Goal: Information Seeking & Learning: Learn about a topic

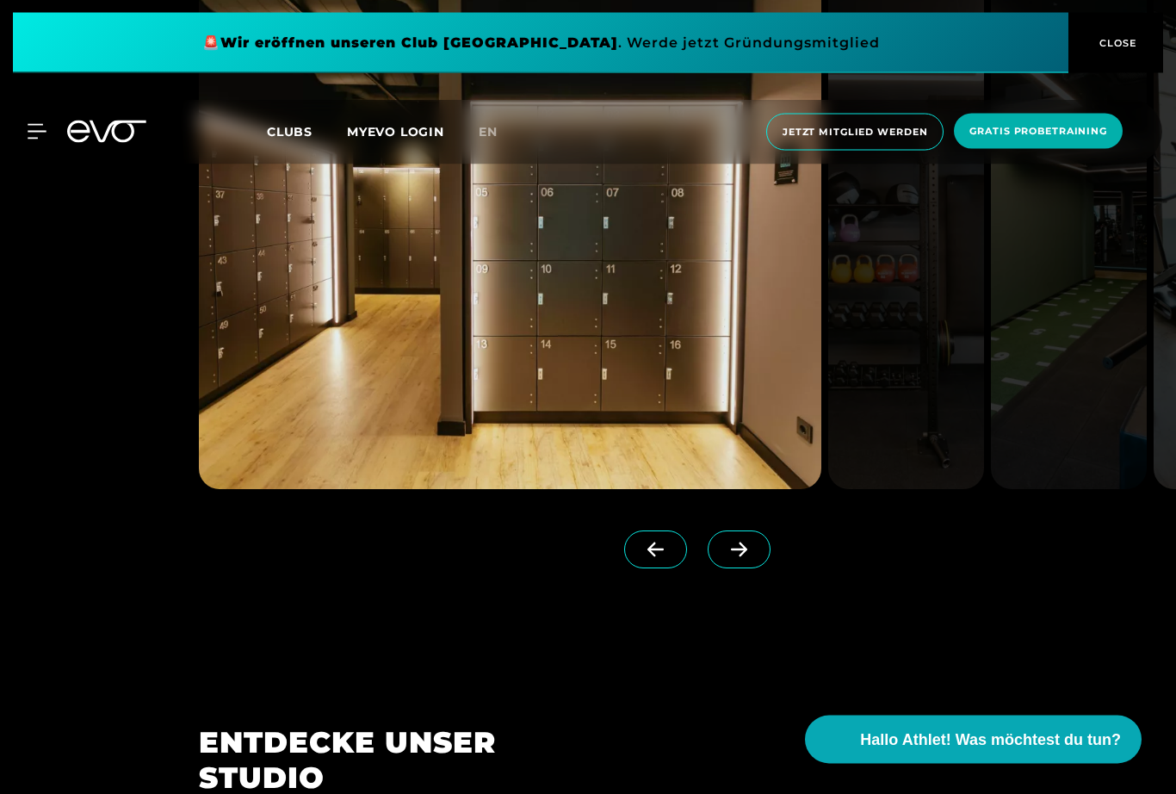
scroll to position [1684, 0]
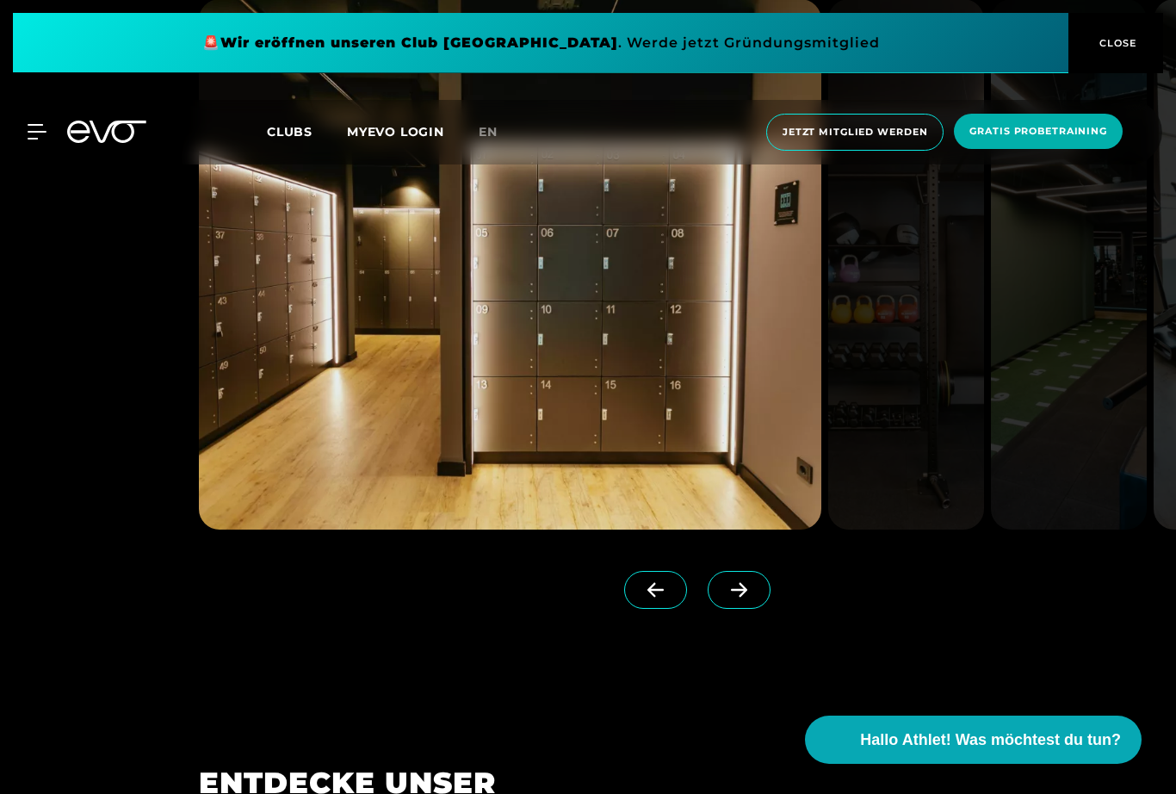
click at [740, 597] on icon at bounding box center [739, 590] width 16 height 15
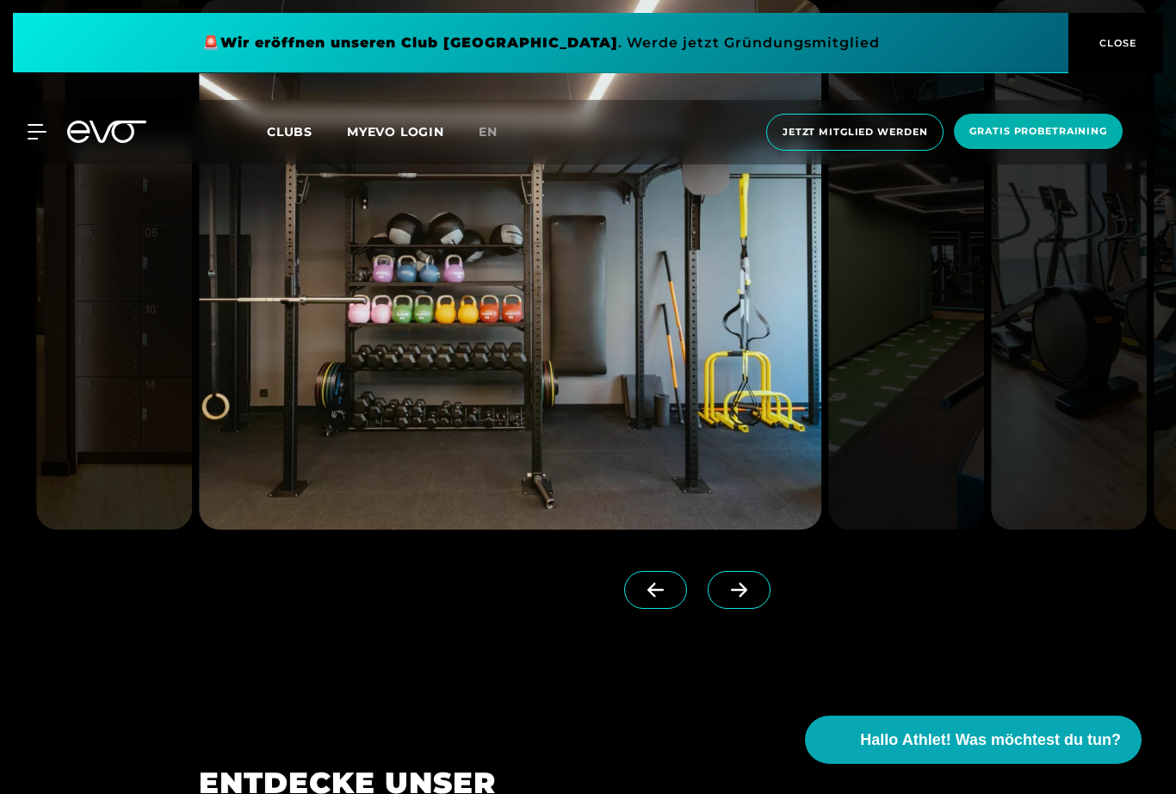
click at [740, 597] on icon at bounding box center [739, 590] width 16 height 15
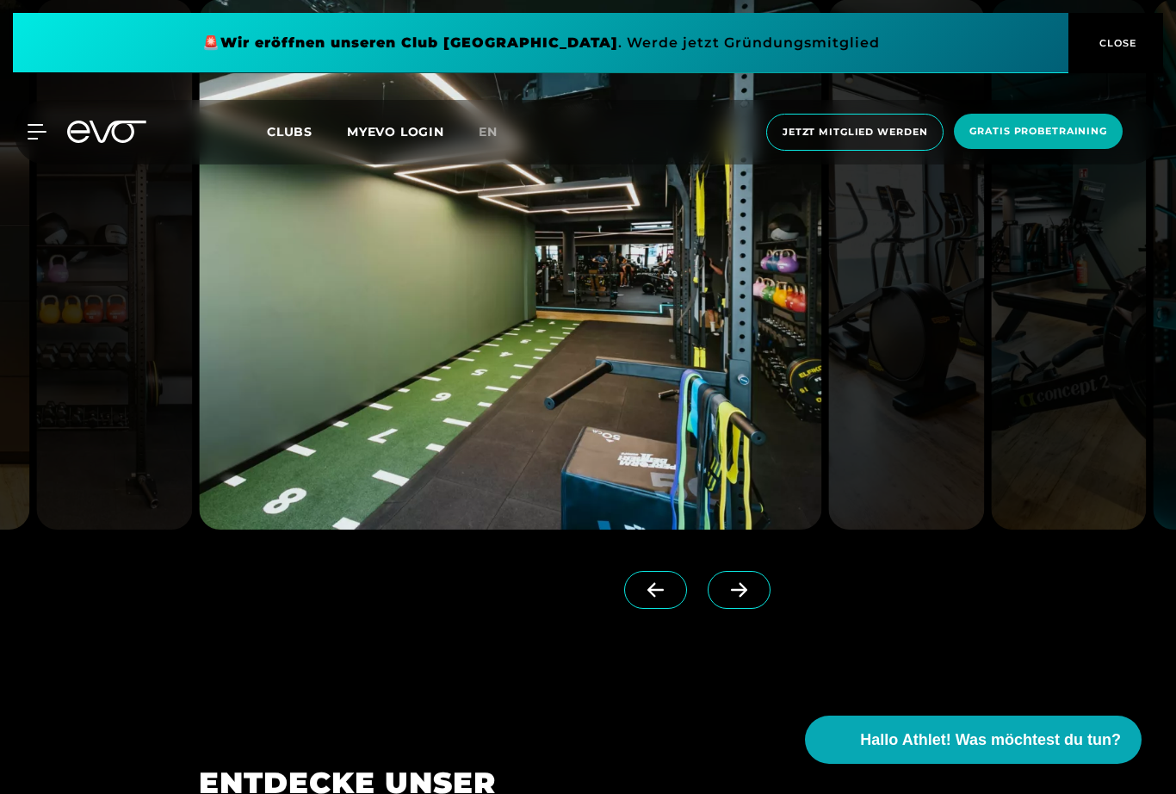
click at [673, 609] on span at bounding box center [655, 590] width 63 height 38
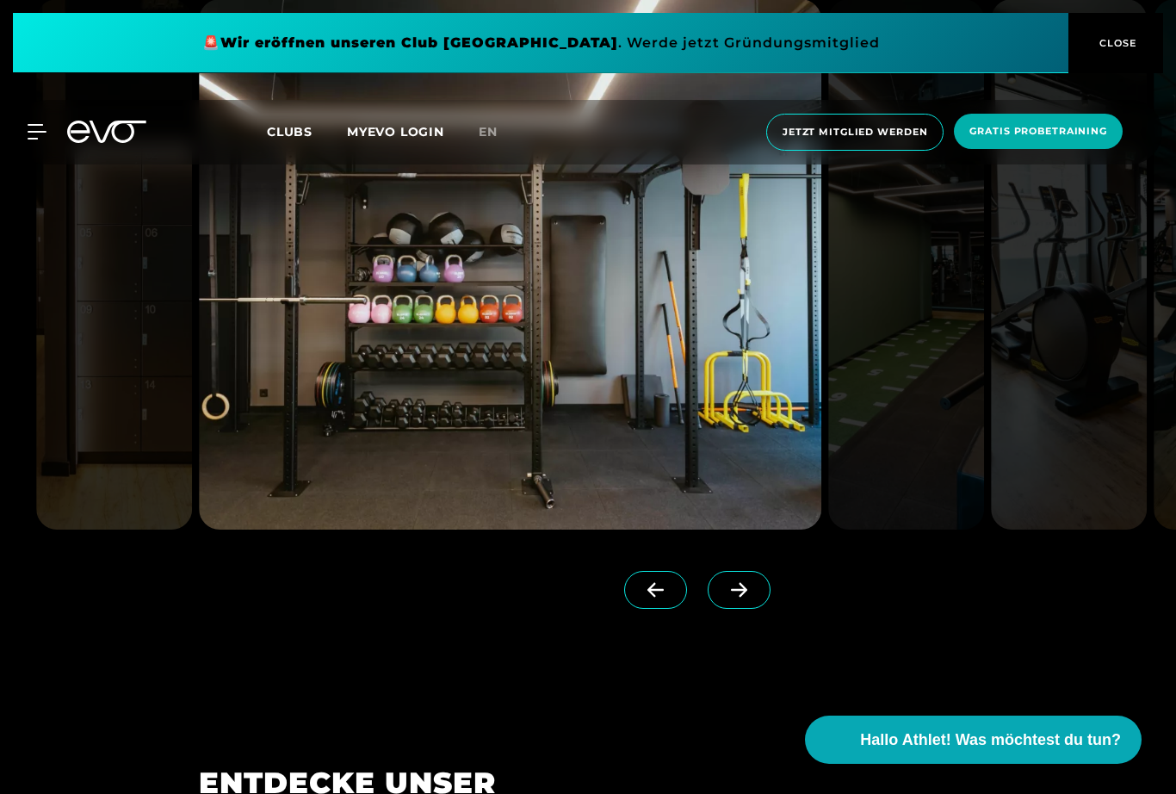
click at [673, 609] on span at bounding box center [655, 590] width 63 height 38
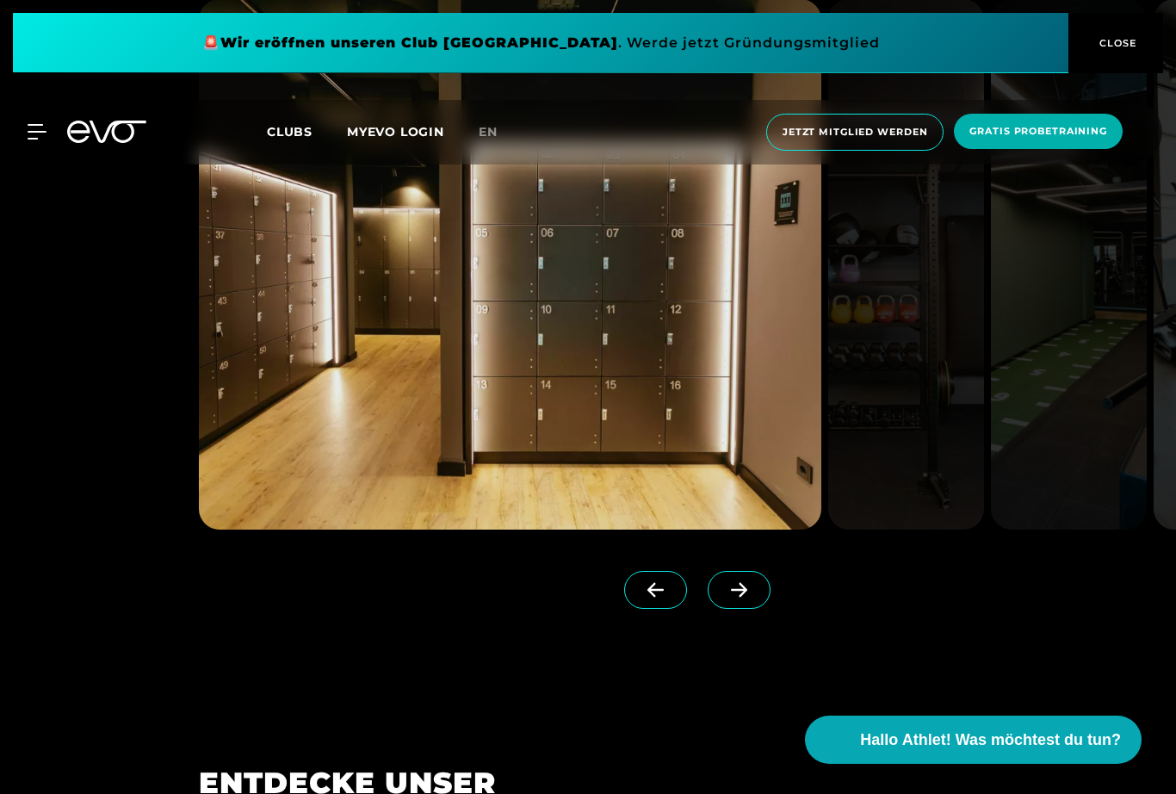
click at [628, 529] on img at bounding box center [510, 264] width 622 height 530
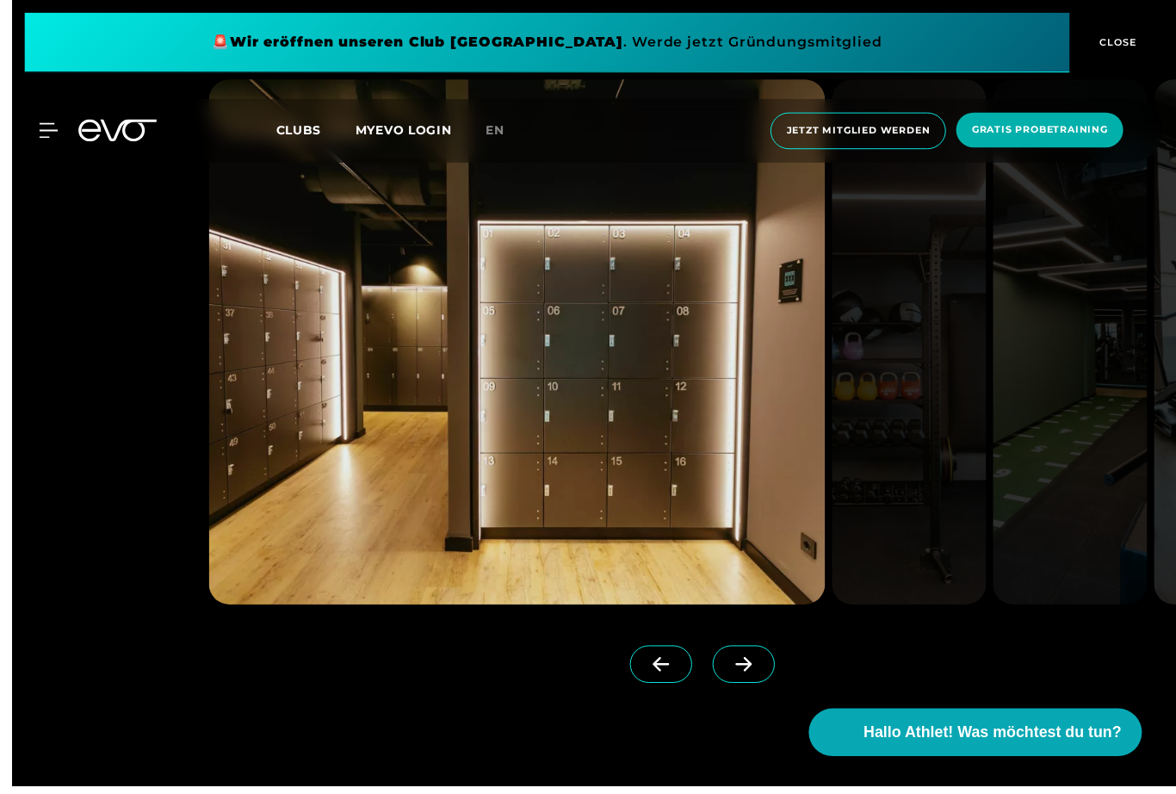
scroll to position [1619, 0]
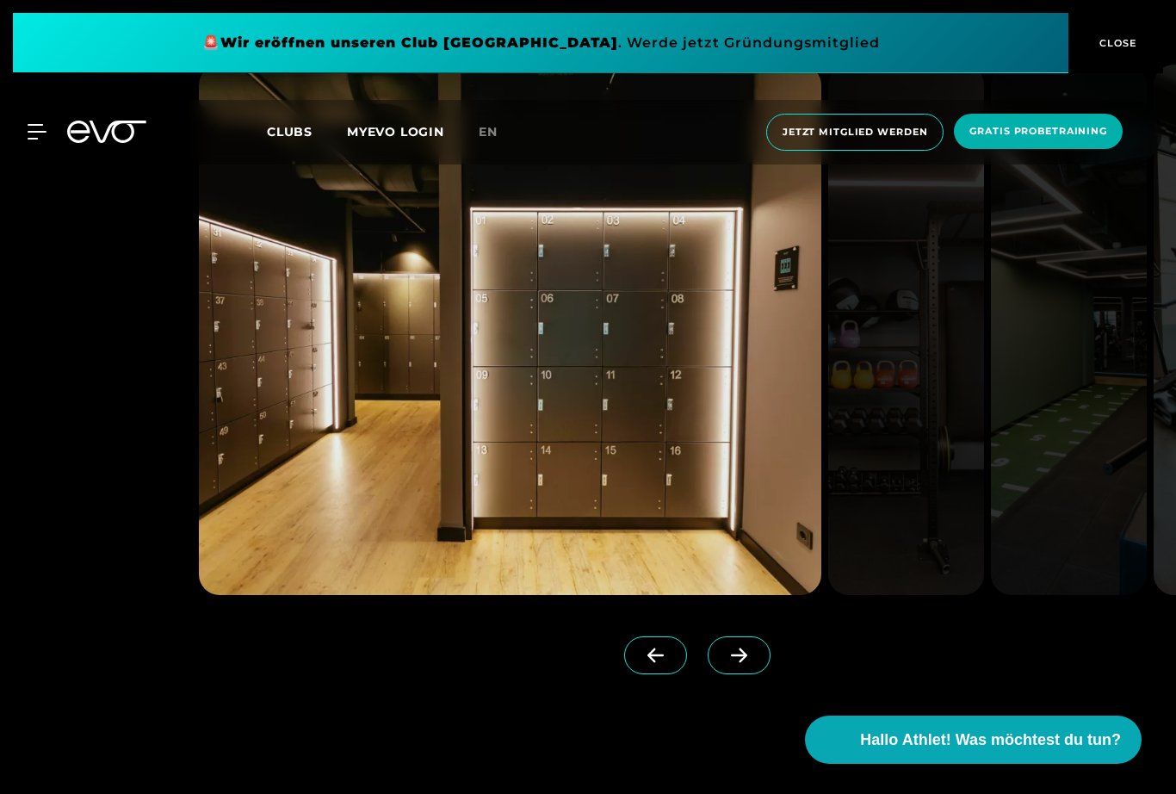
click at [750, 663] on icon at bounding box center [739, 654] width 30 height 15
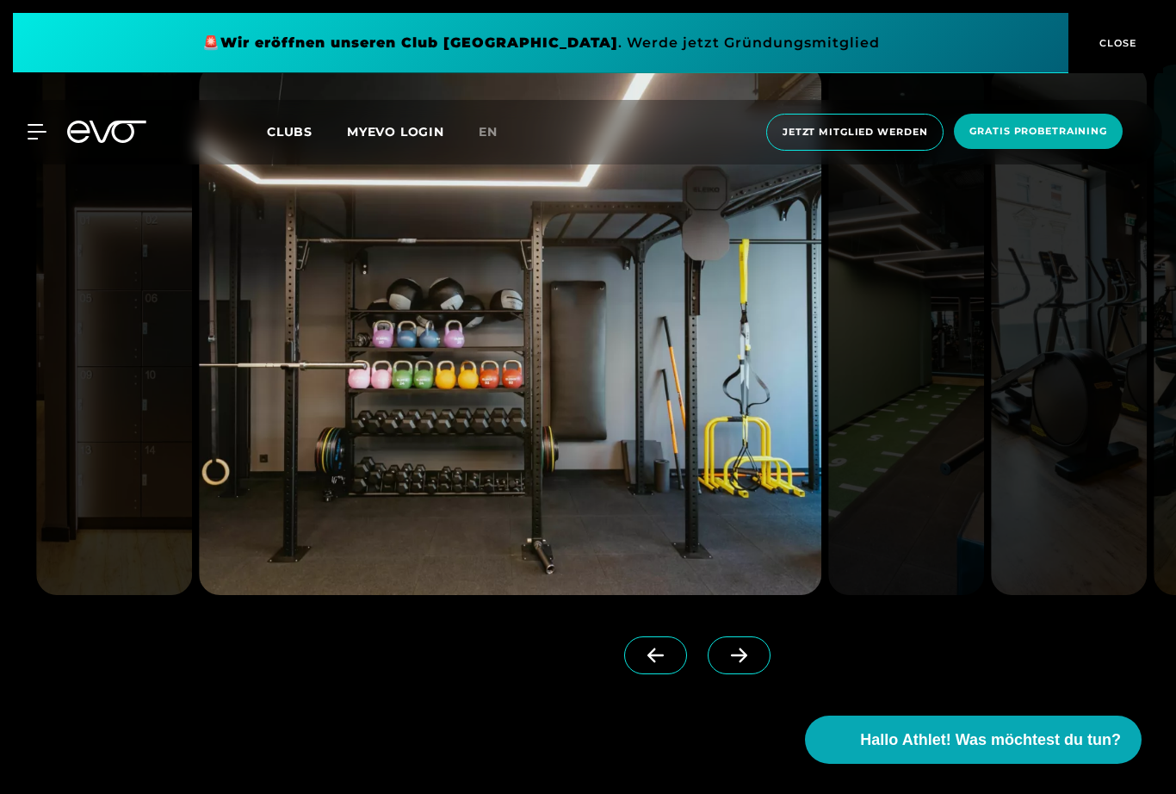
click at [750, 663] on icon at bounding box center [739, 654] width 30 height 15
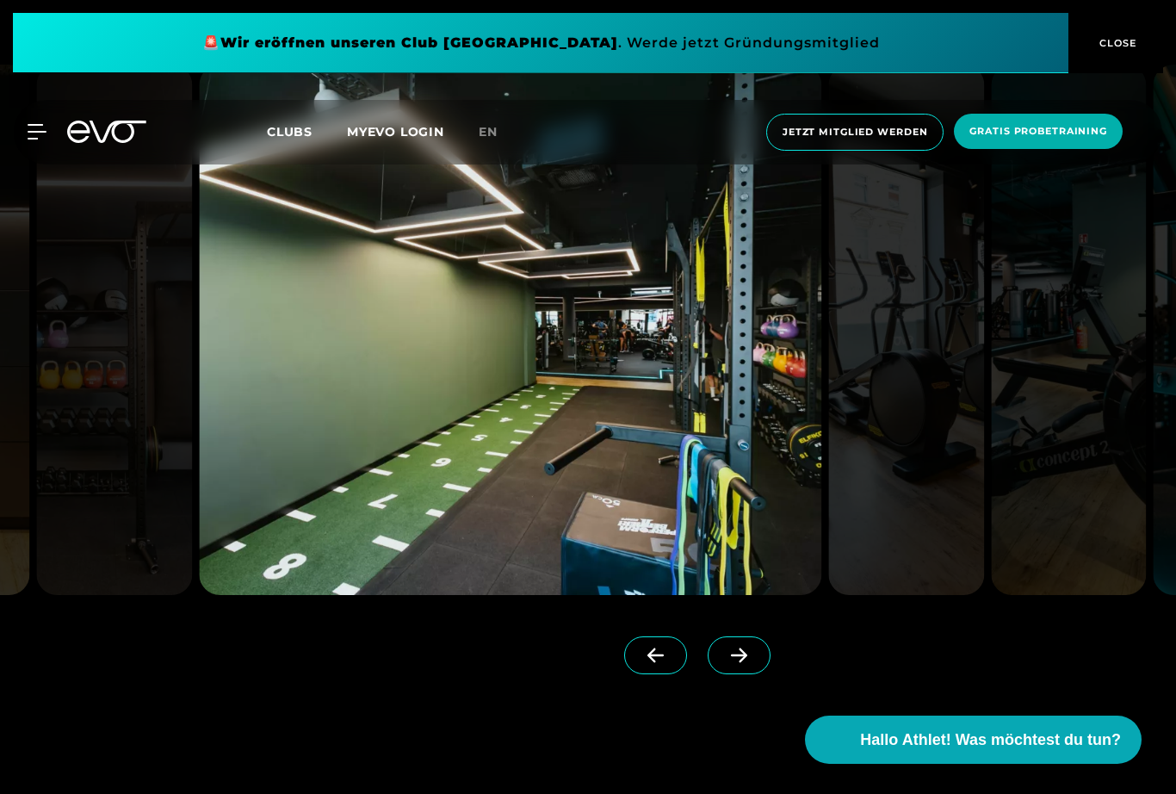
click at [750, 663] on icon at bounding box center [739, 654] width 30 height 15
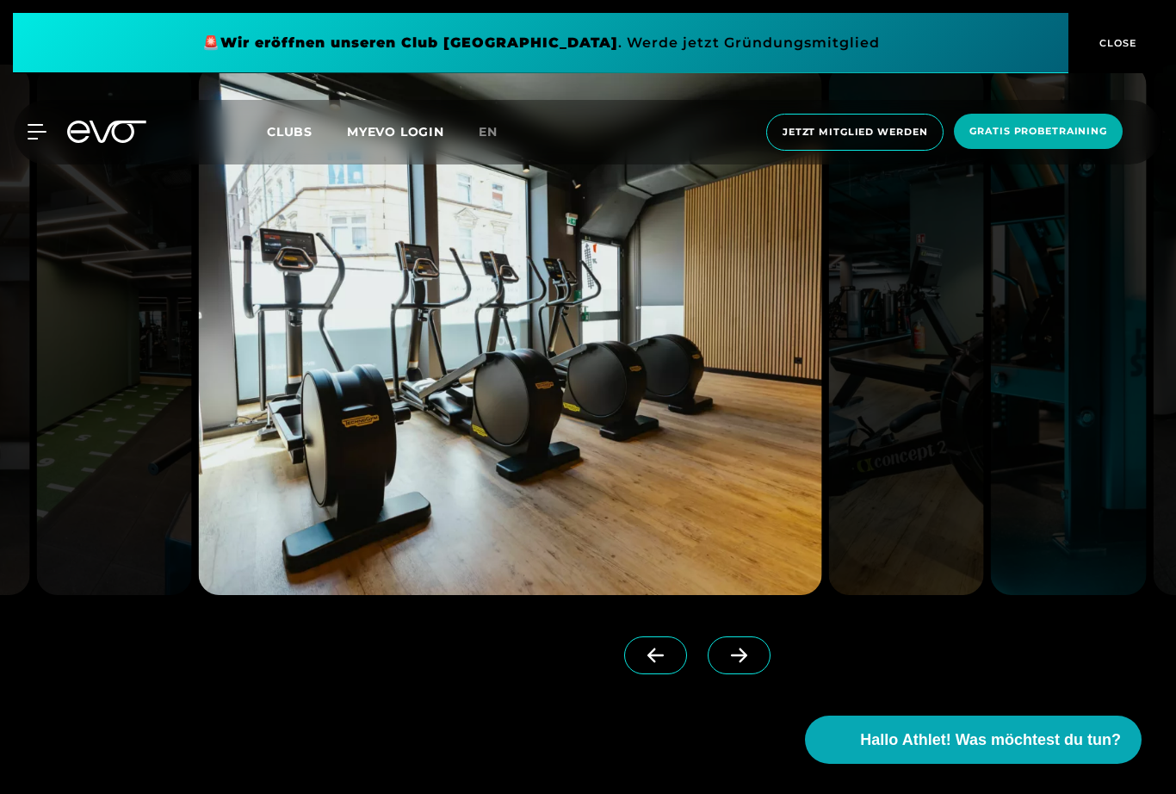
click at [750, 663] on icon at bounding box center [739, 654] width 30 height 15
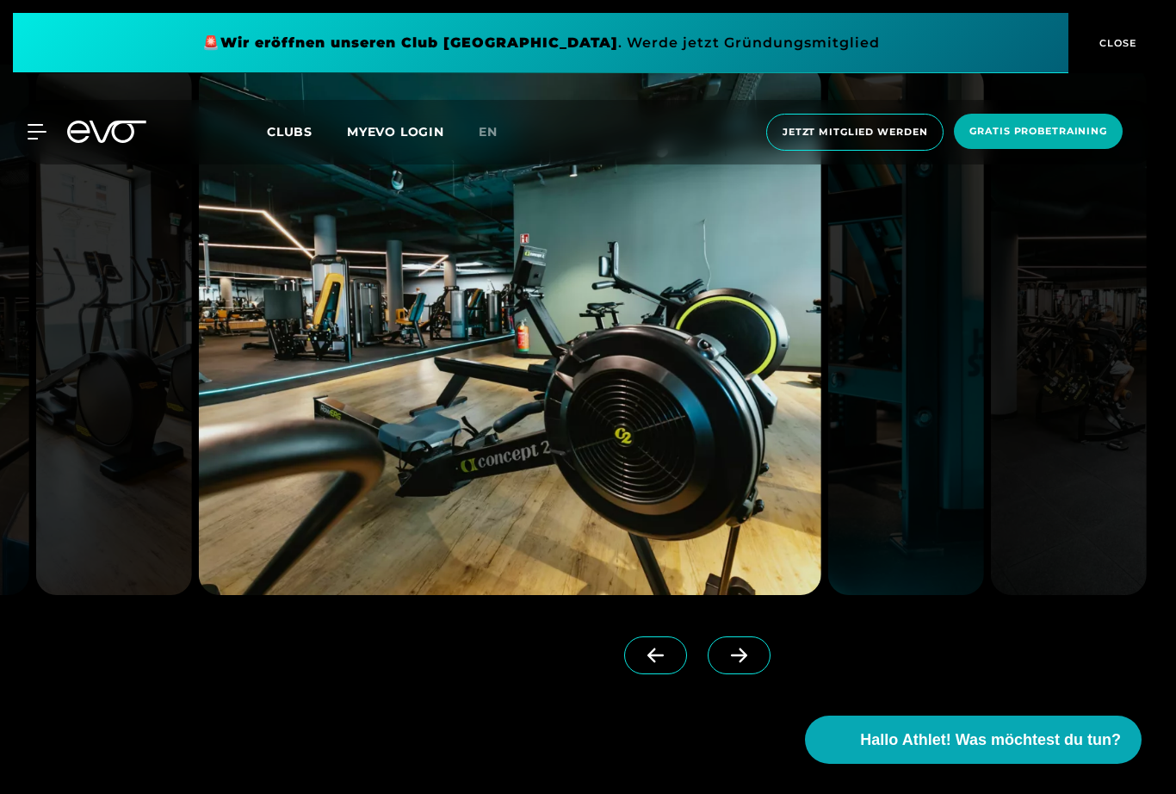
click at [750, 663] on icon at bounding box center [739, 654] width 30 height 15
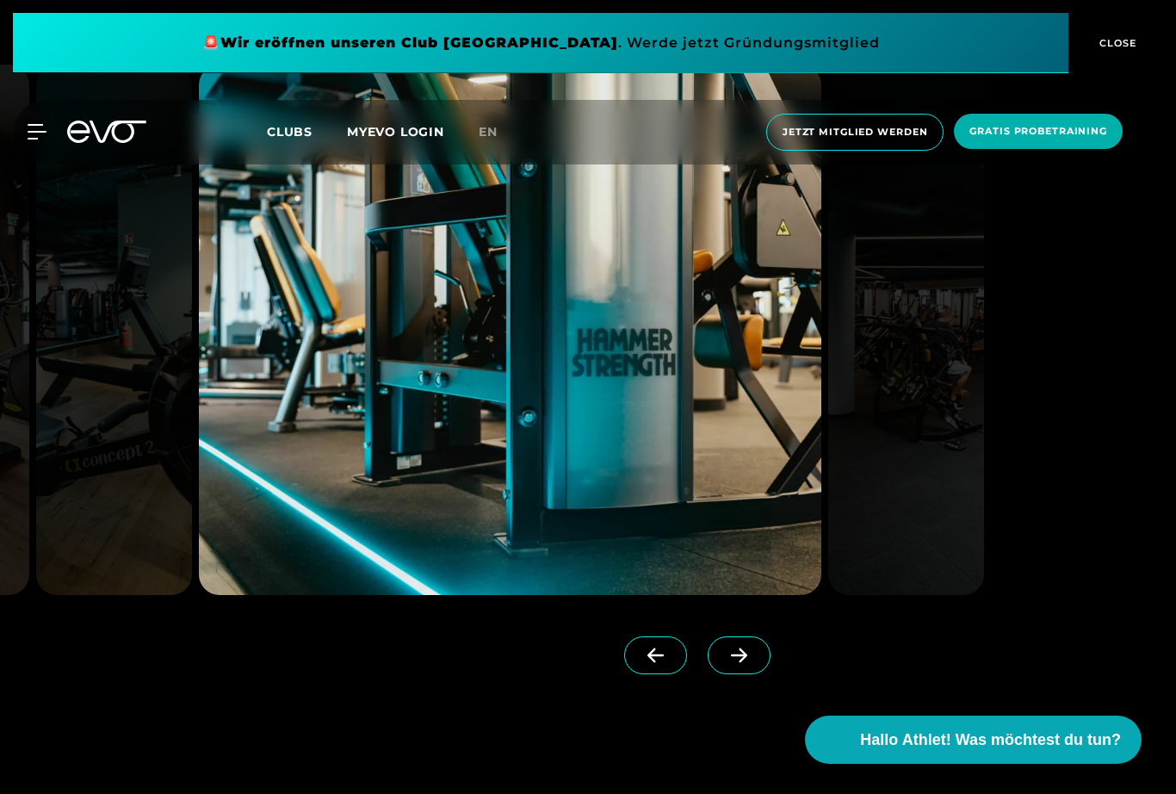
click at [750, 663] on icon at bounding box center [739, 654] width 30 height 15
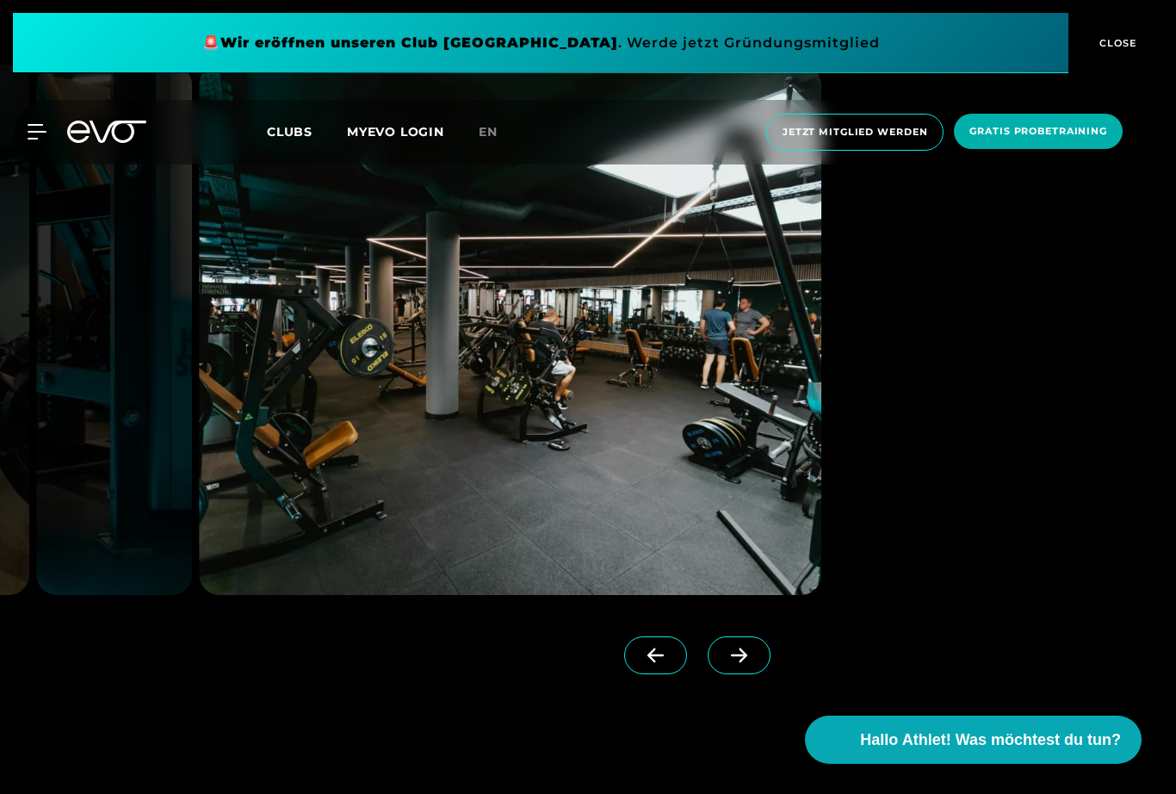
click at [750, 663] on icon at bounding box center [739, 654] width 30 height 15
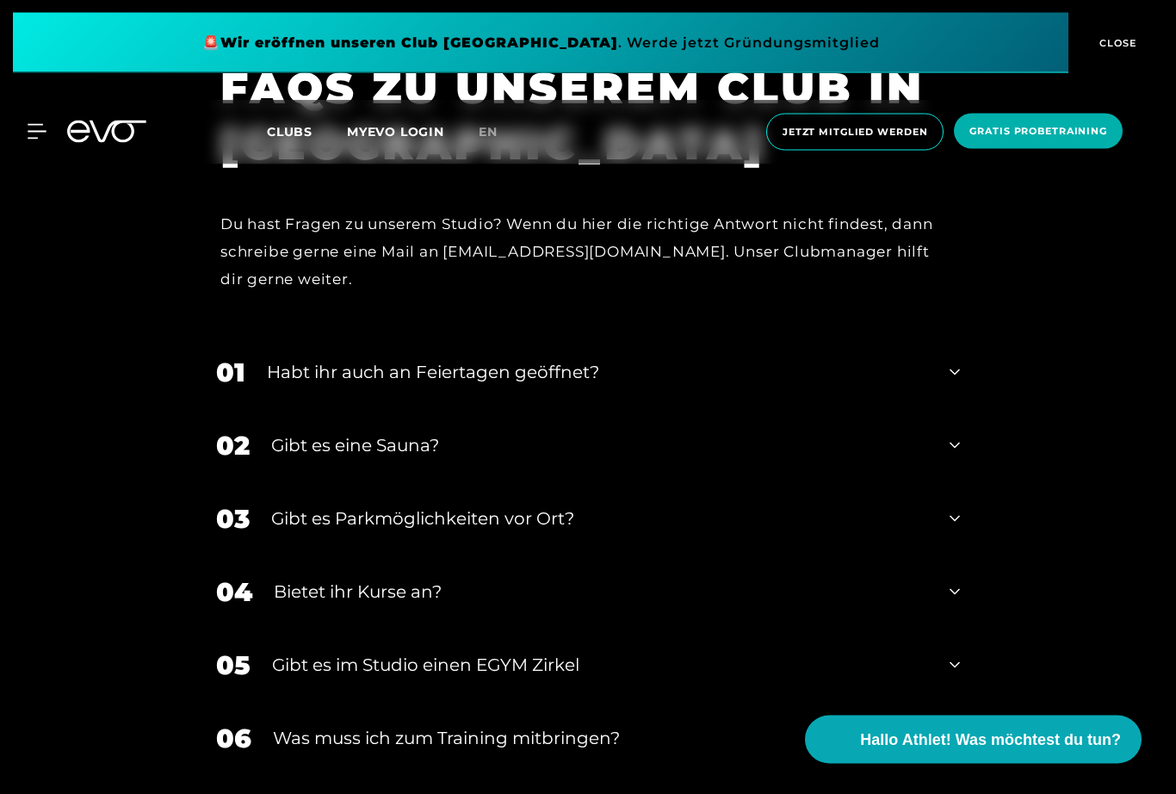
scroll to position [6309, 0]
click at [521, 385] on div "Habt ihr auch an Feiertagen geöffnet?" at bounding box center [597, 372] width 661 height 26
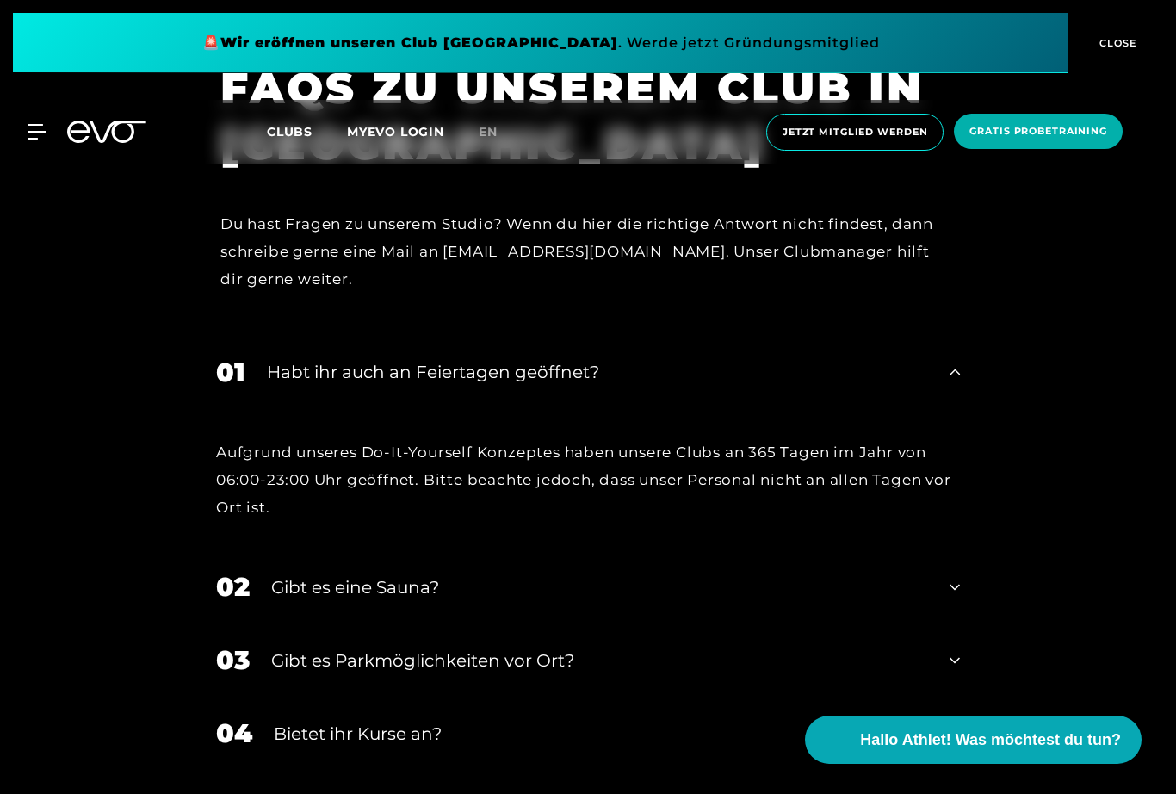
click at [521, 385] on div "Habt ihr auch an Feiertagen geöffnet?" at bounding box center [597, 372] width 661 height 26
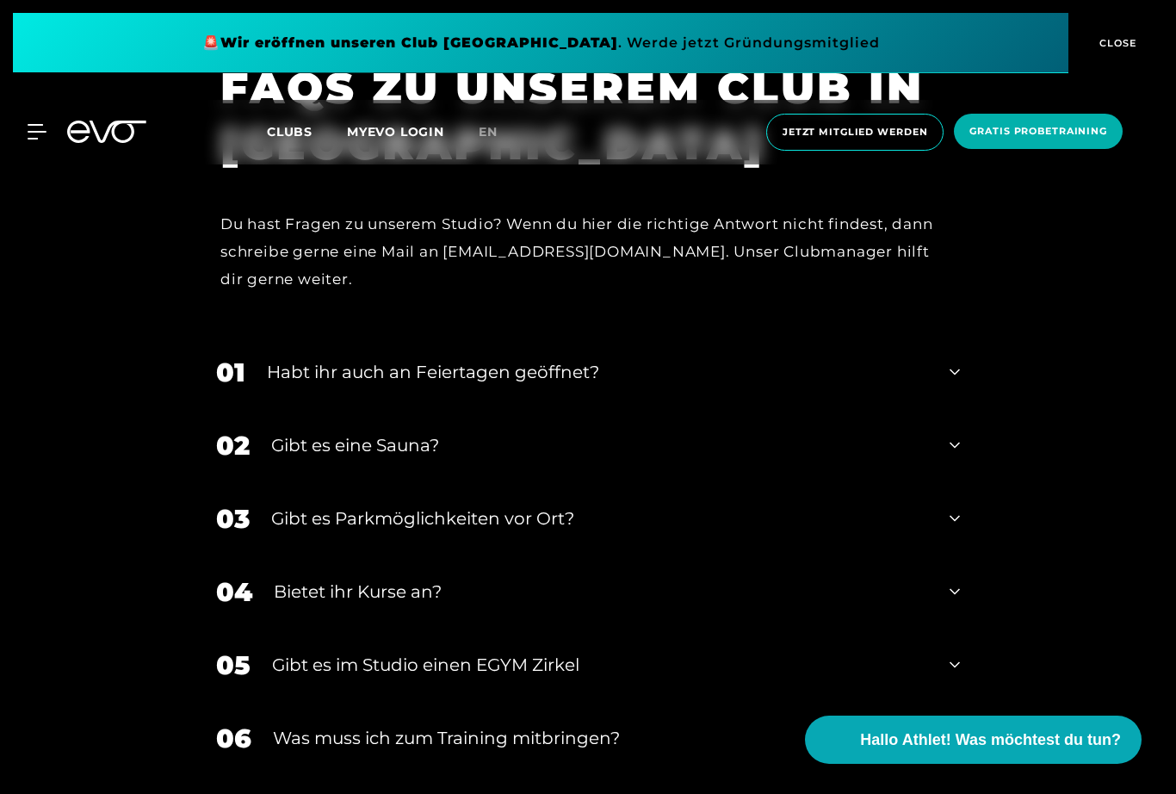
click at [457, 482] on div "02 Gibt es eine Sauna?" at bounding box center [588, 445] width 778 height 73
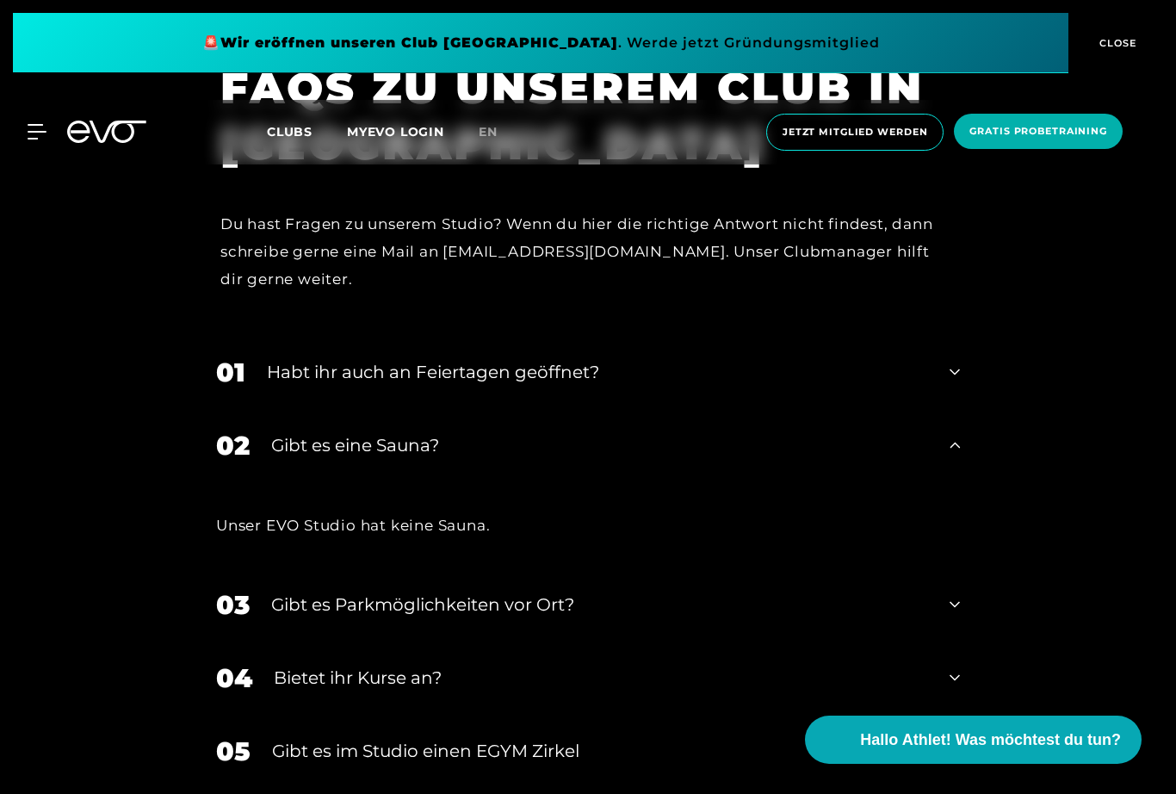
click at [439, 458] on div "Gibt es eine Sauna?" at bounding box center [599, 445] width 657 height 26
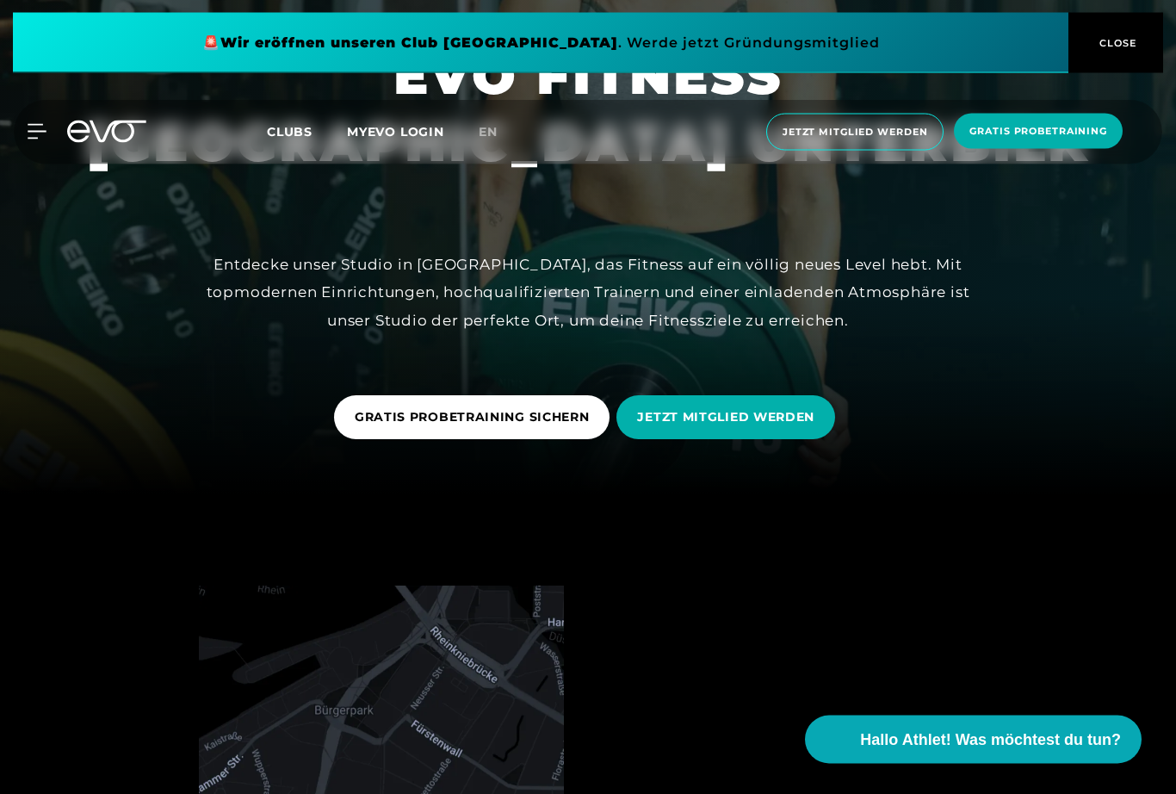
scroll to position [0, 0]
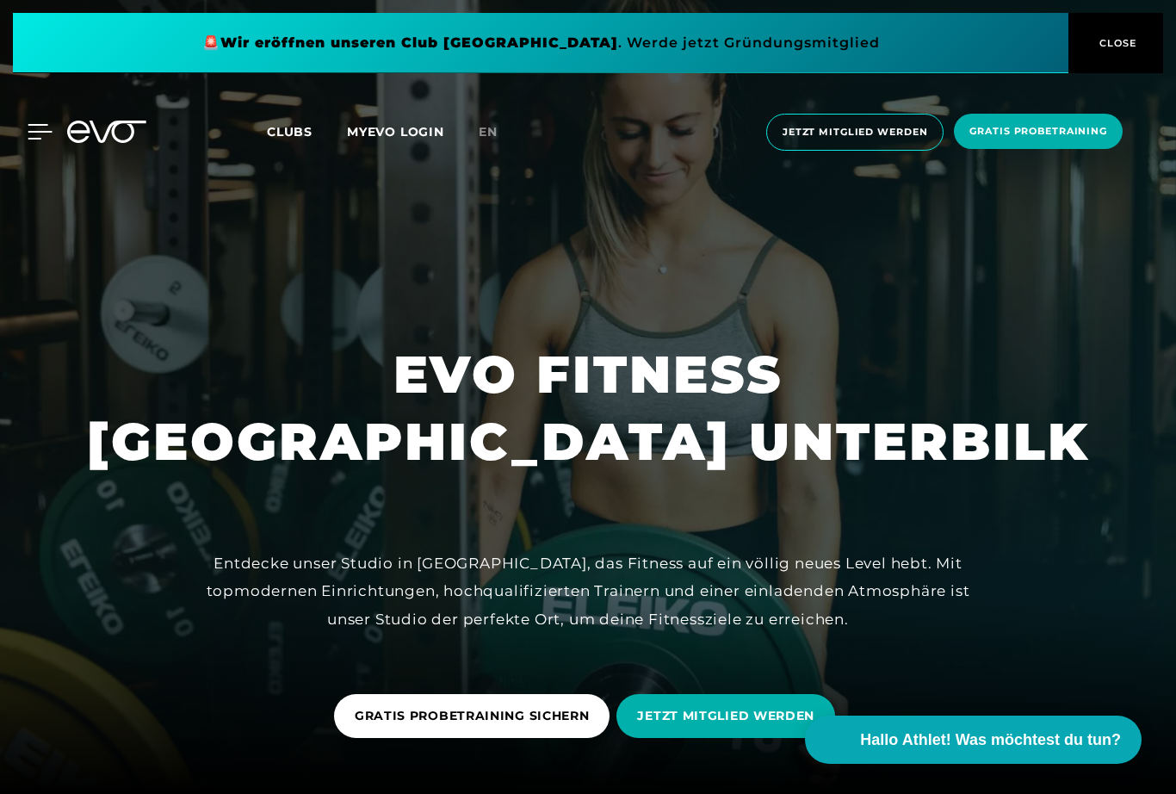
click at [43, 127] on icon at bounding box center [40, 131] width 25 height 15
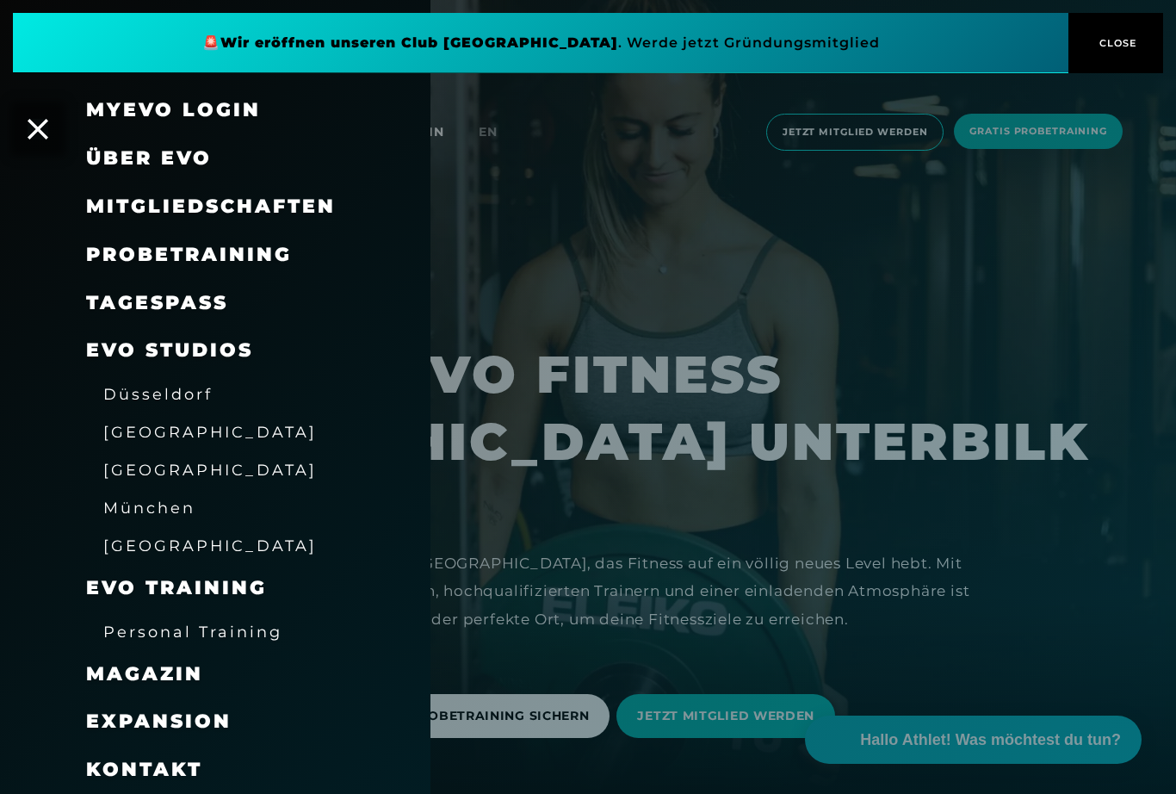
click at [127, 399] on div "Düsseldorf" at bounding box center [157, 394] width 109 height 28
click at [126, 394] on span "Düsseldorf" at bounding box center [157, 394] width 109 height 18
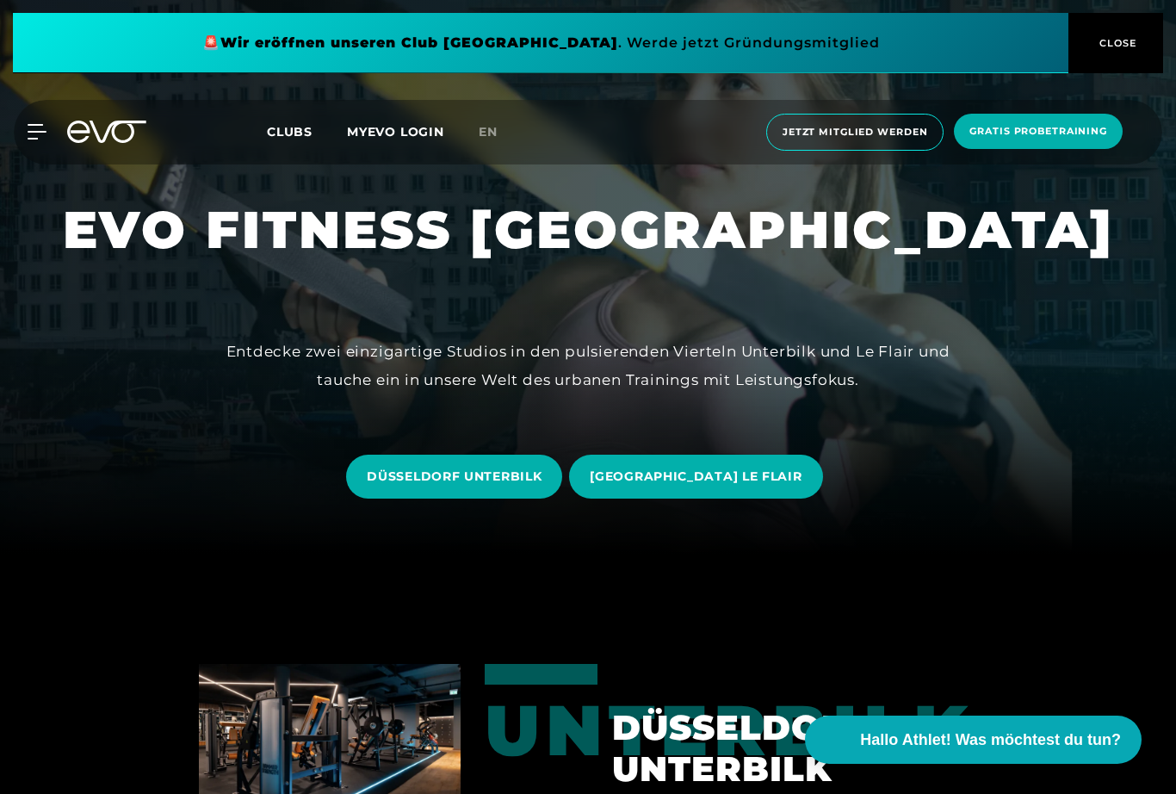
scroll to position [240, 0]
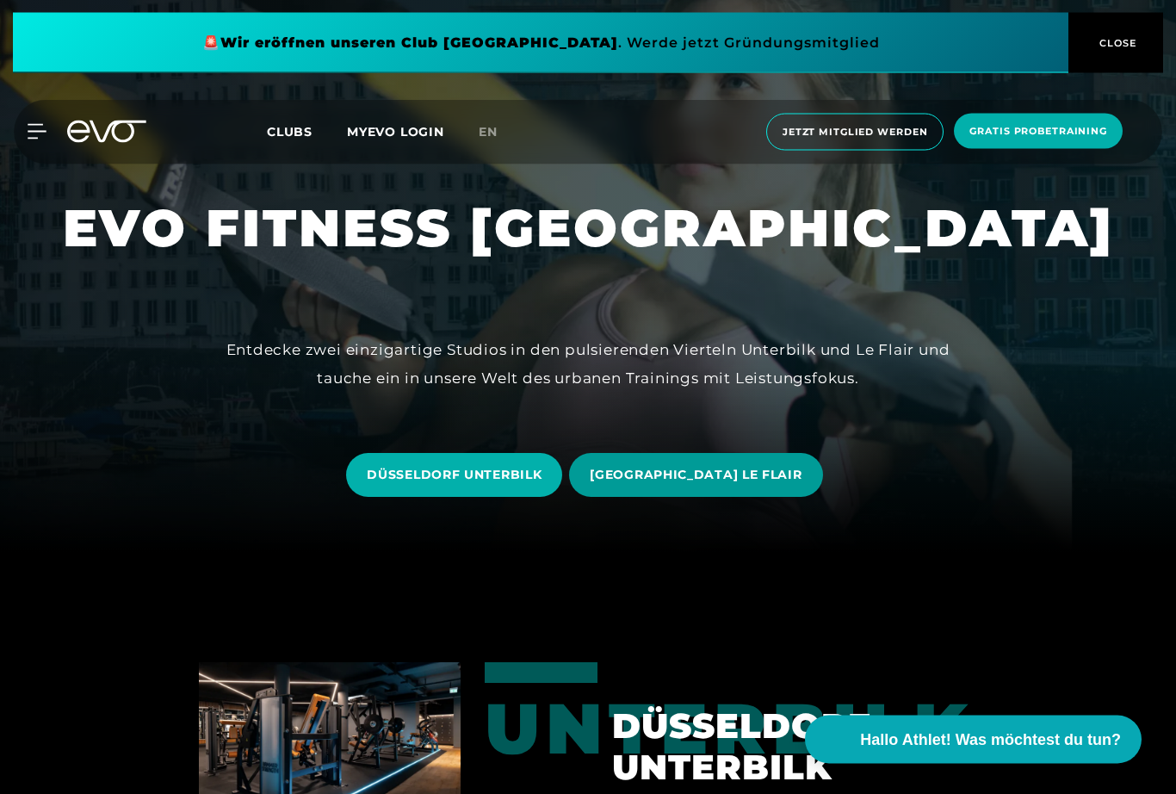
click at [701, 497] on span "[GEOGRAPHIC_DATA] LE FLAIR" at bounding box center [695, 476] width 253 height 44
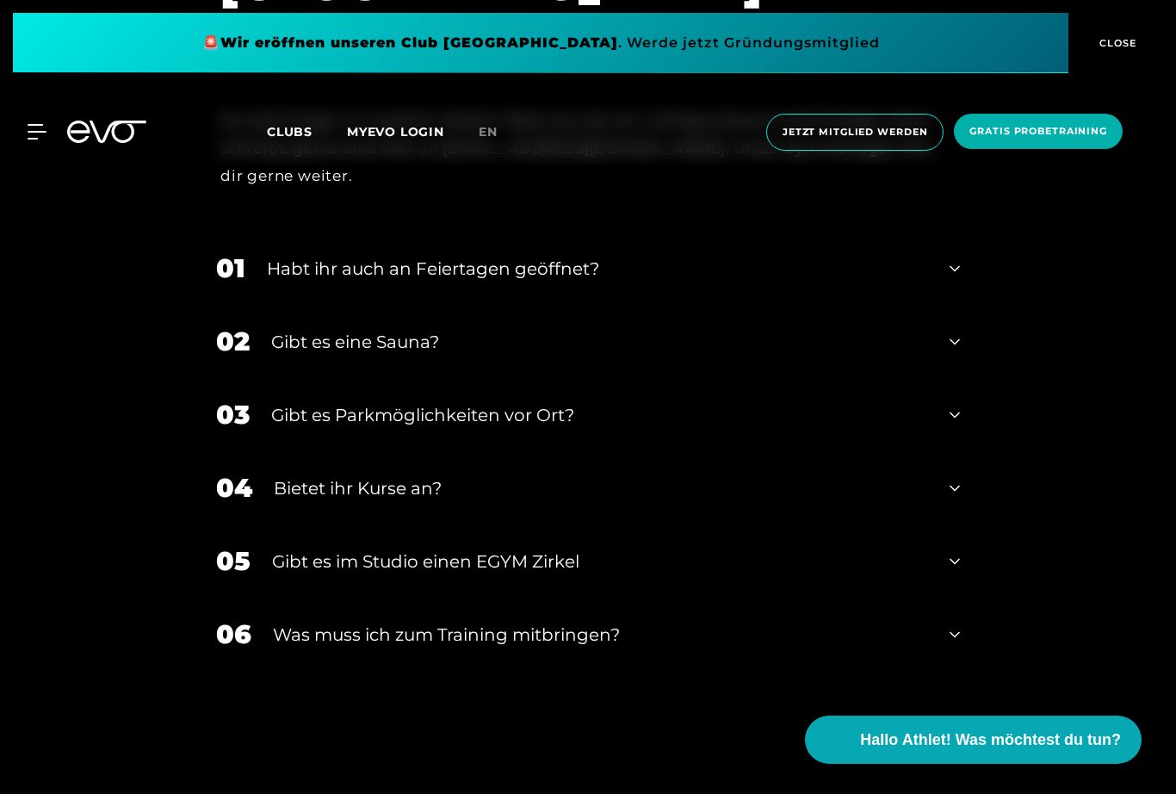
scroll to position [5712, 0]
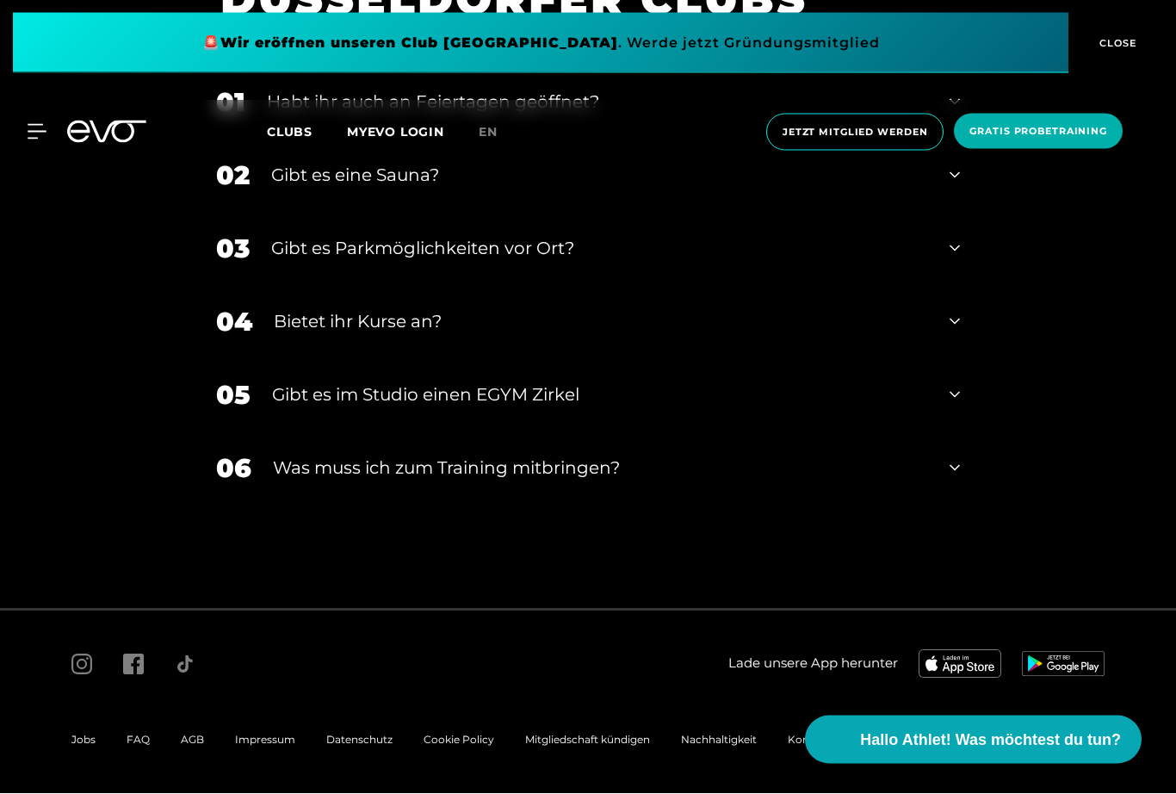
scroll to position [242, 0]
